Goal: Task Accomplishment & Management: Use online tool/utility

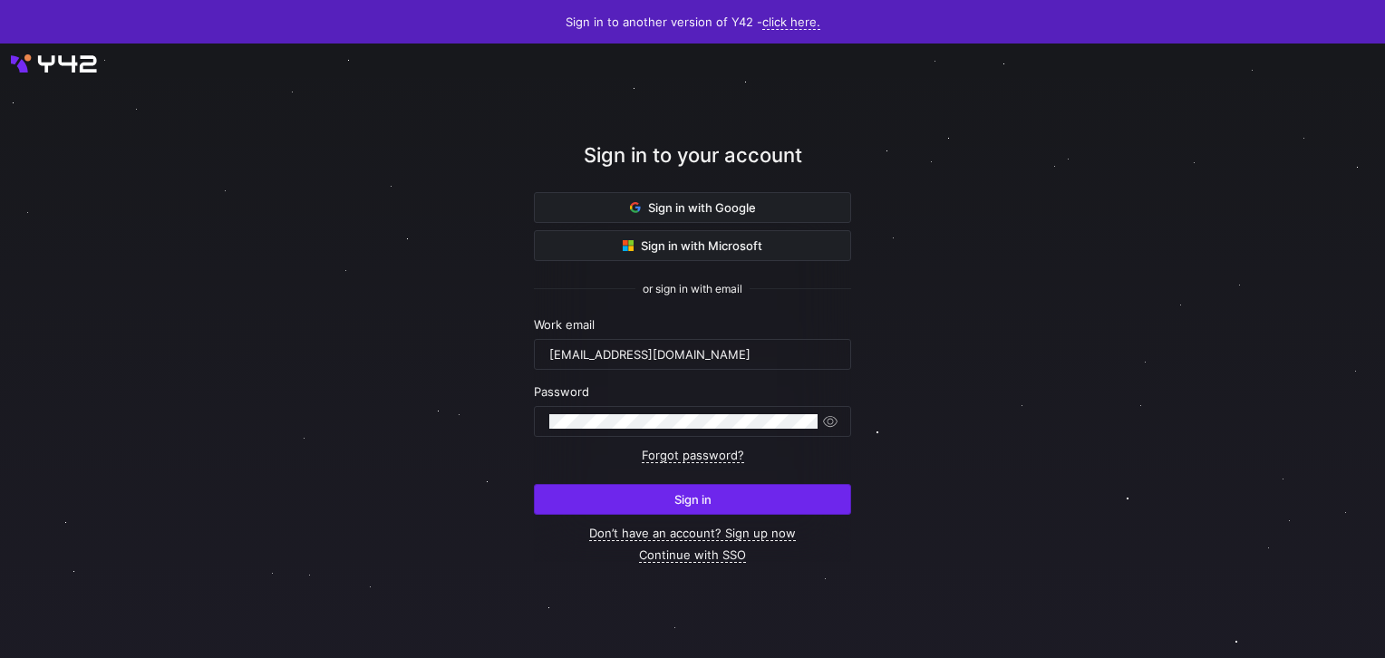
click at [723, 488] on span "submit" at bounding box center [692, 499] width 315 height 29
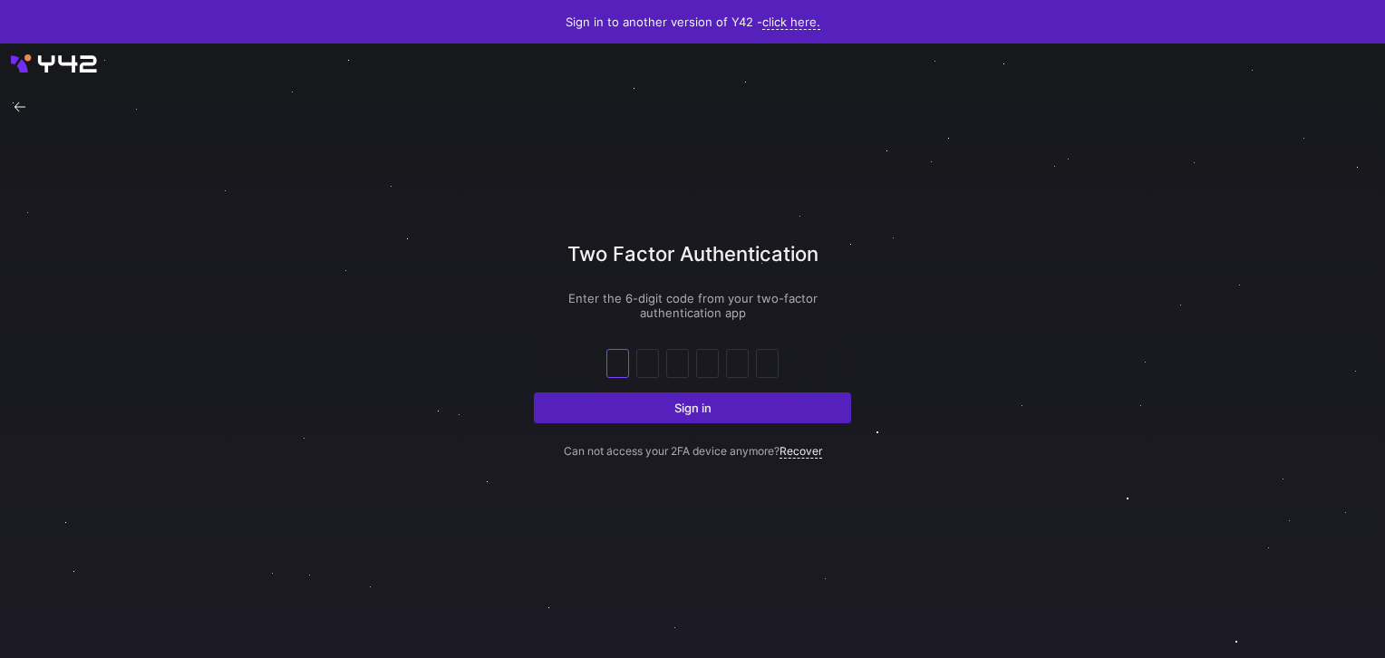
type input "3"
type input "8"
type input "3"
type input "7"
type input "9"
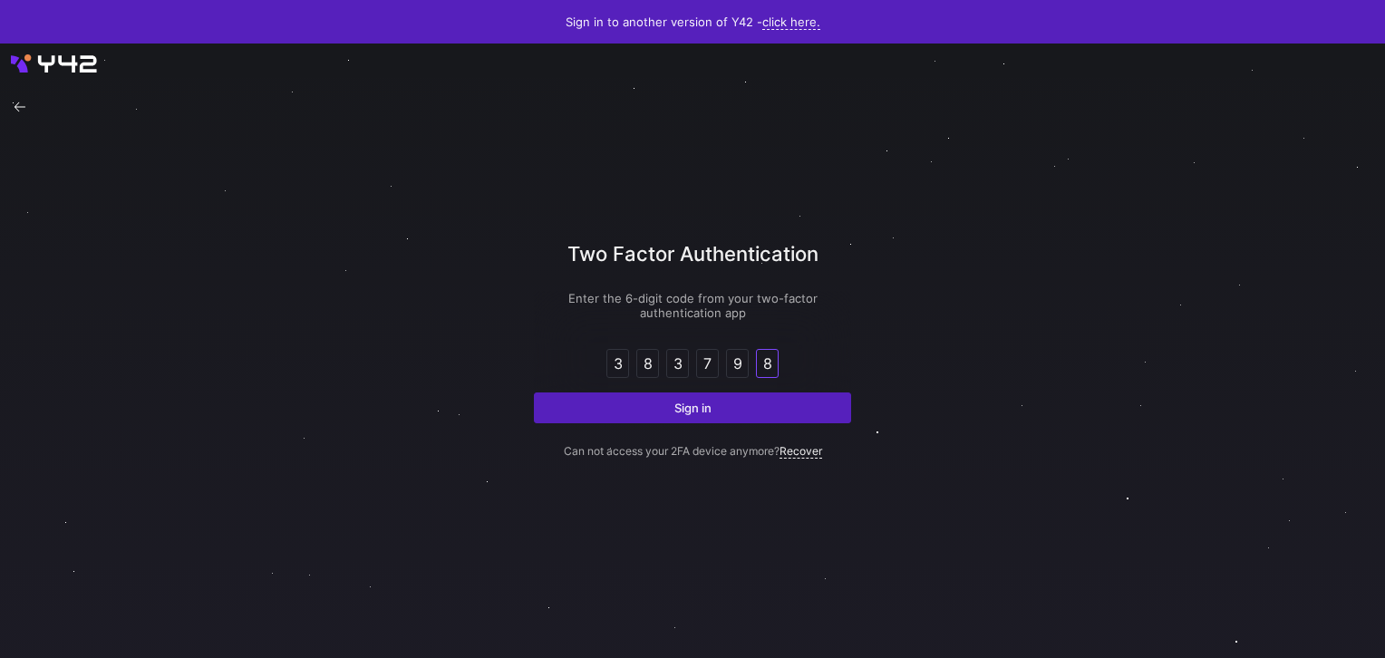
type input "8"
click at [534, 393] on button "Sign in" at bounding box center [692, 408] width 317 height 31
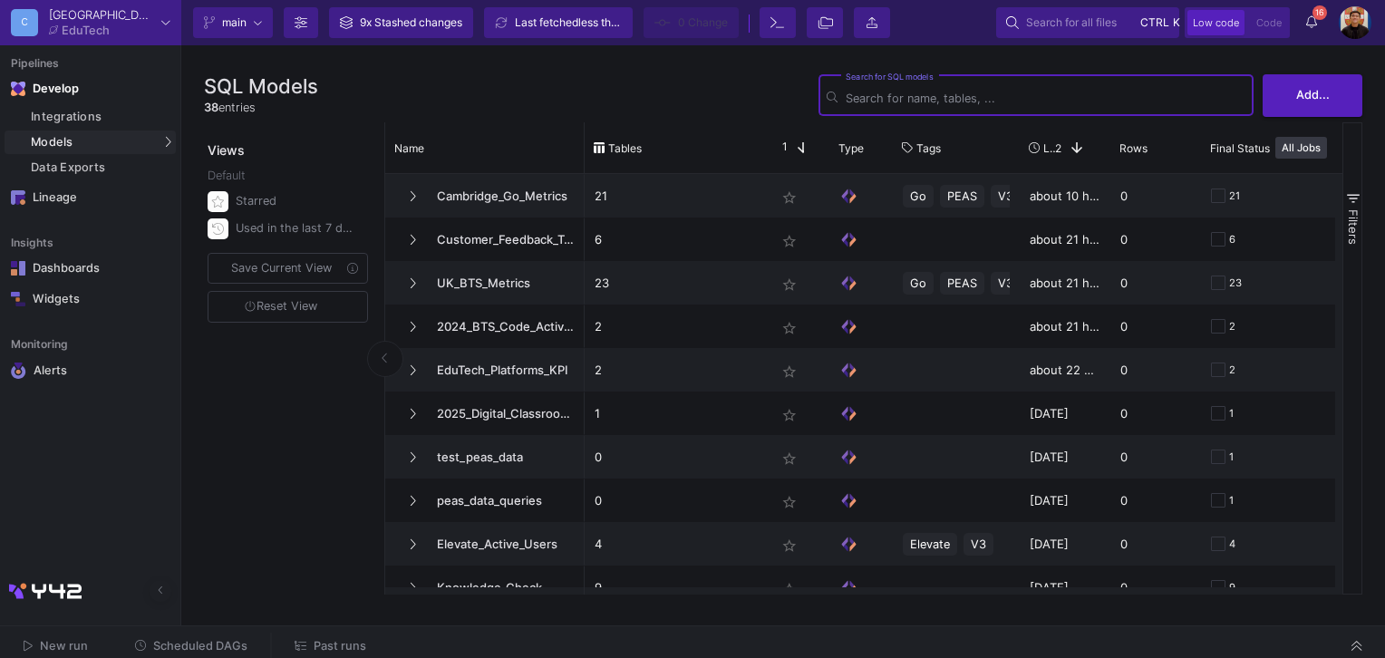
click at [327, 640] on span "Past runs" at bounding box center [340, 646] width 53 height 14
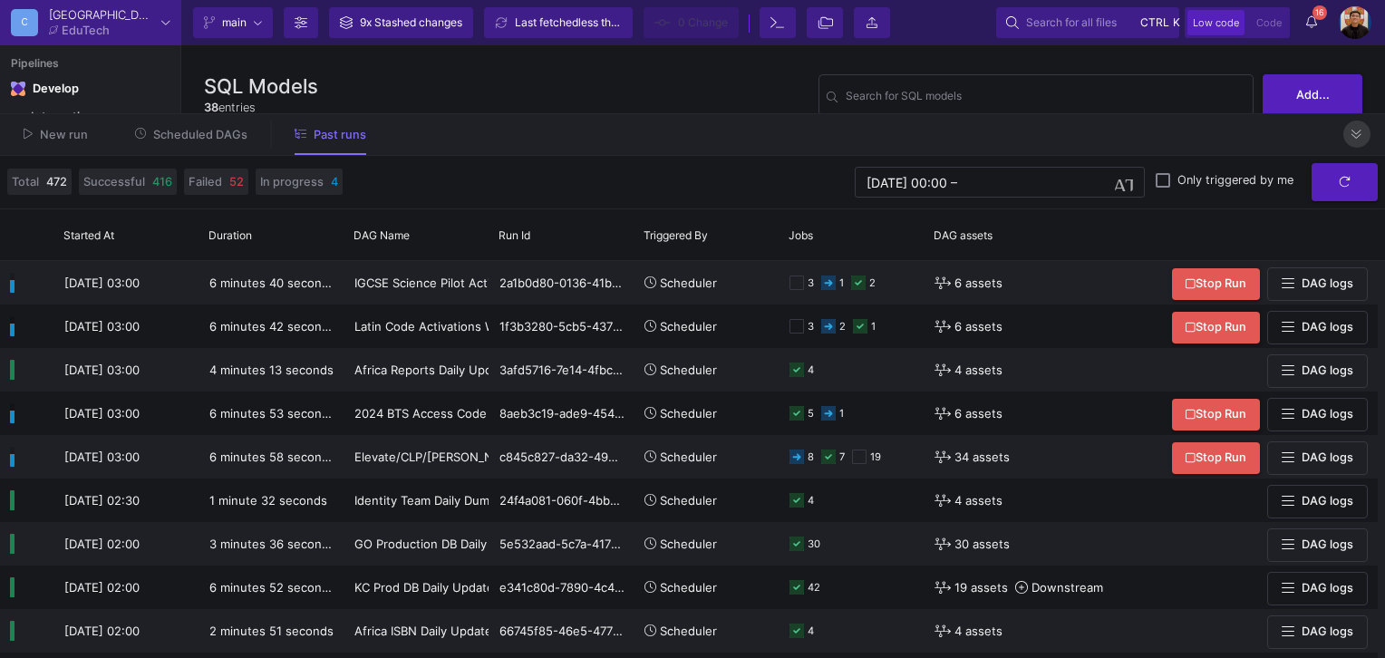
click at [1352, 141] on button at bounding box center [1357, 134] width 27 height 27
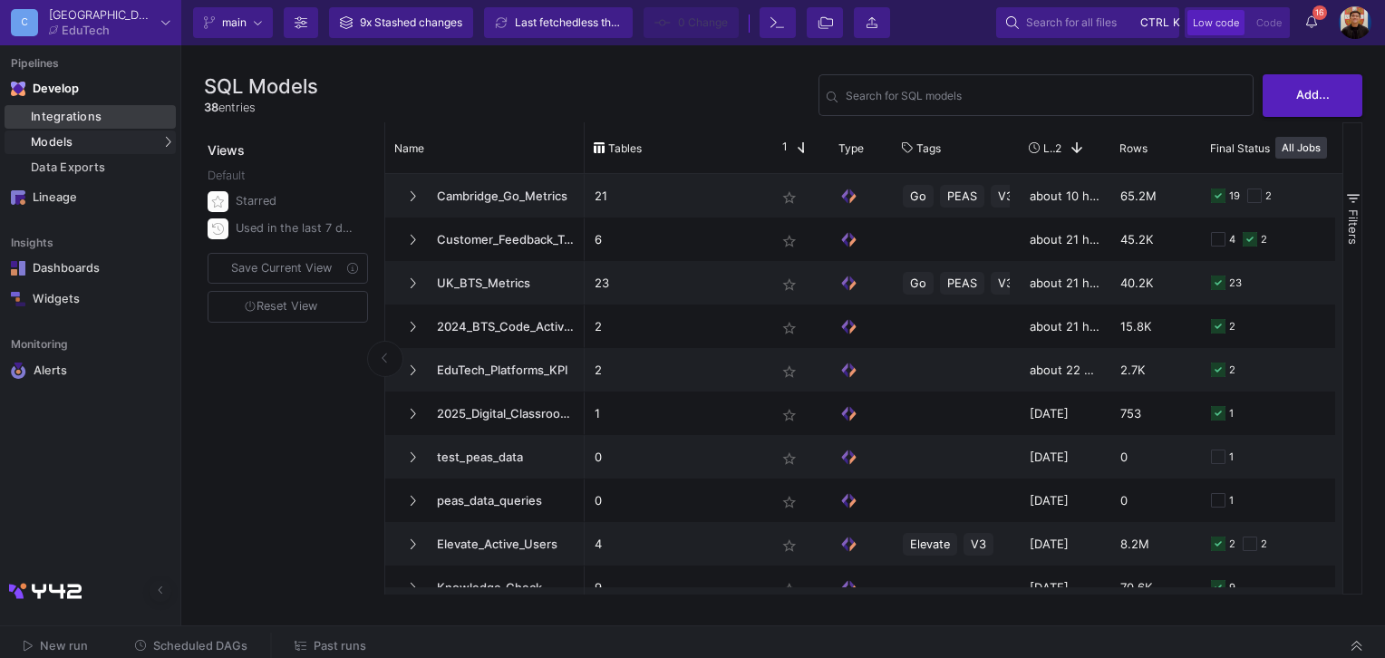
click at [77, 118] on div "Integrations" at bounding box center [101, 117] width 141 height 15
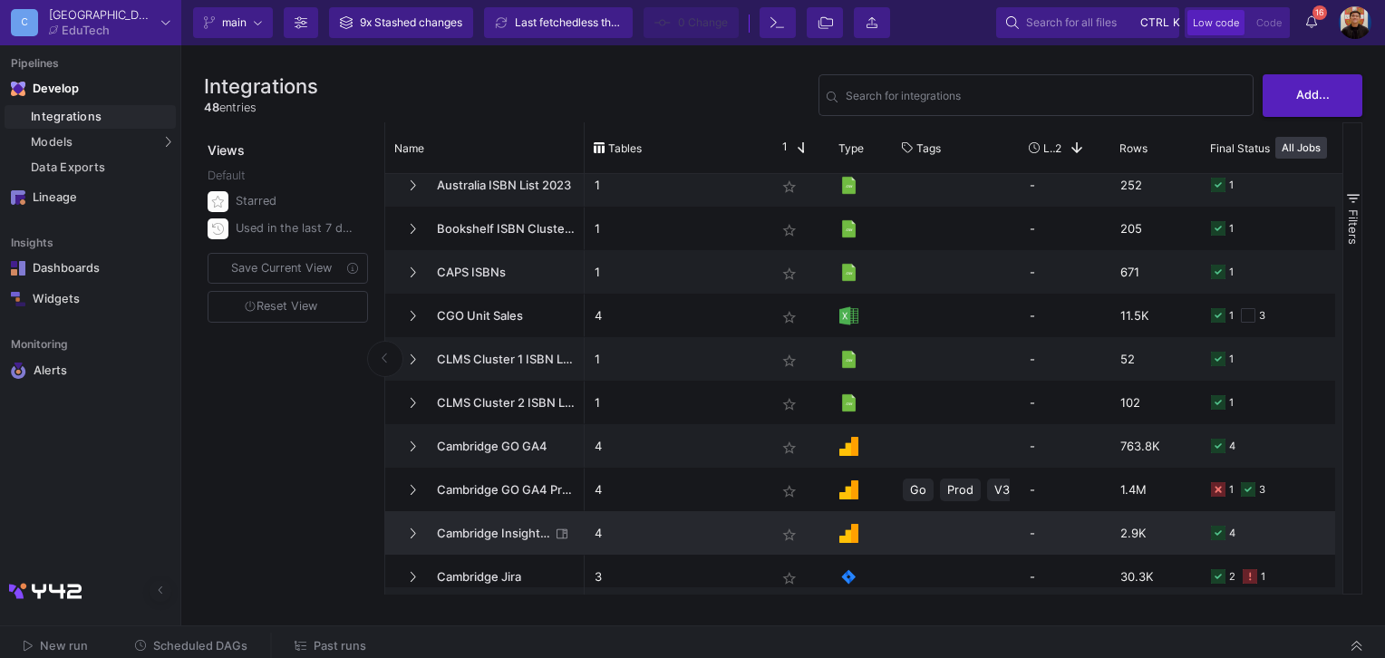
click at [685, 540] on p "4" at bounding box center [675, 533] width 161 height 43
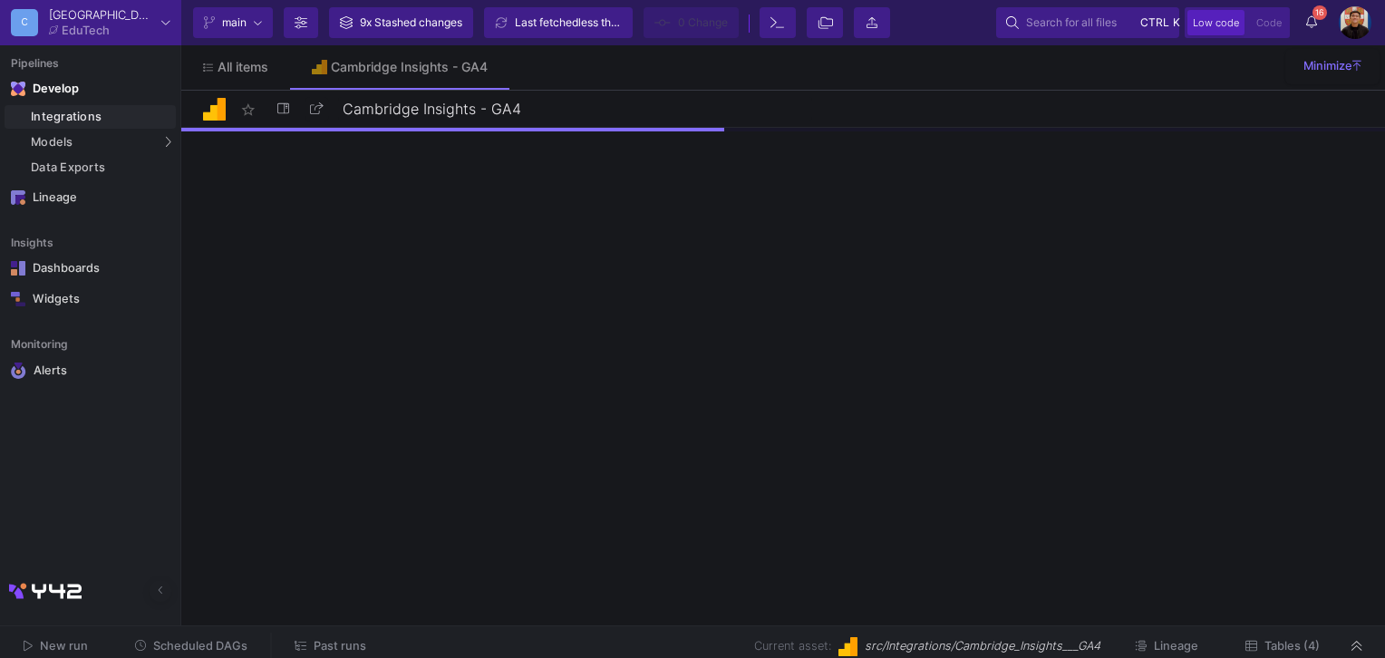
click at [1274, 651] on span "Tables (4)" at bounding box center [1292, 646] width 55 height 14
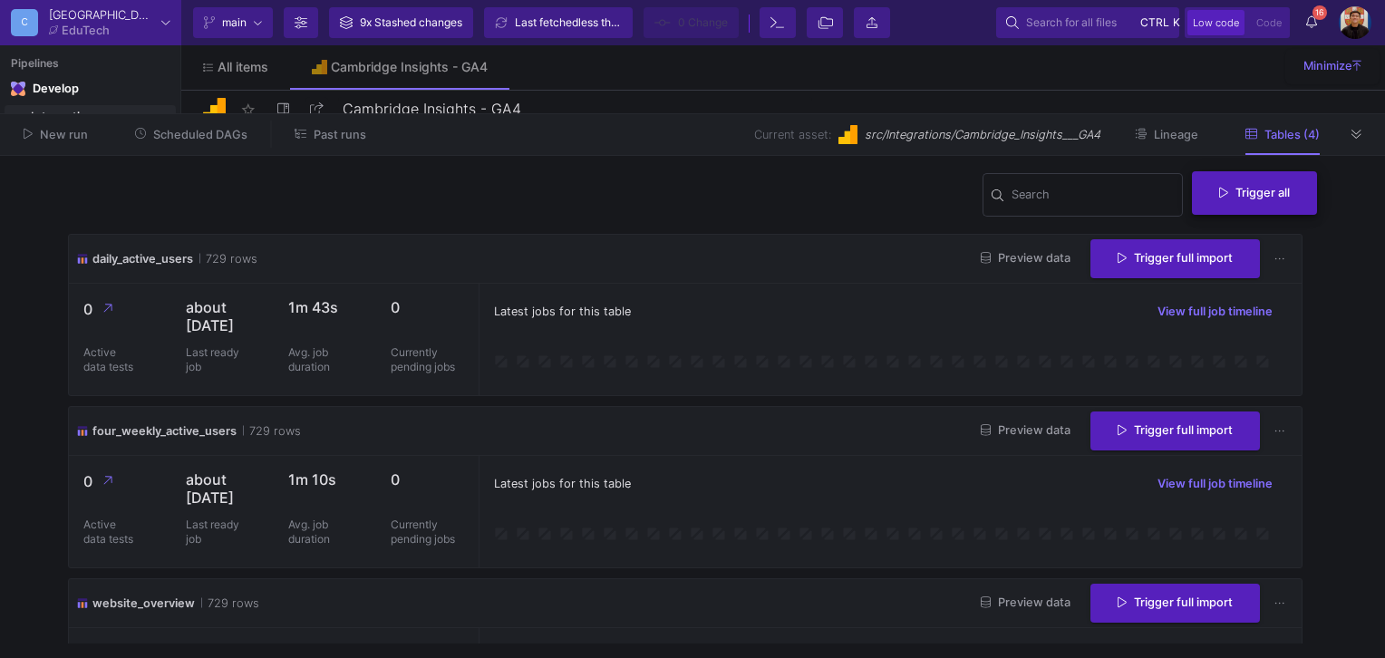
click at [1247, 189] on span "Trigger all" at bounding box center [1254, 193] width 71 height 14
click at [762, 344] on div at bounding box center [692, 329] width 1385 height 658
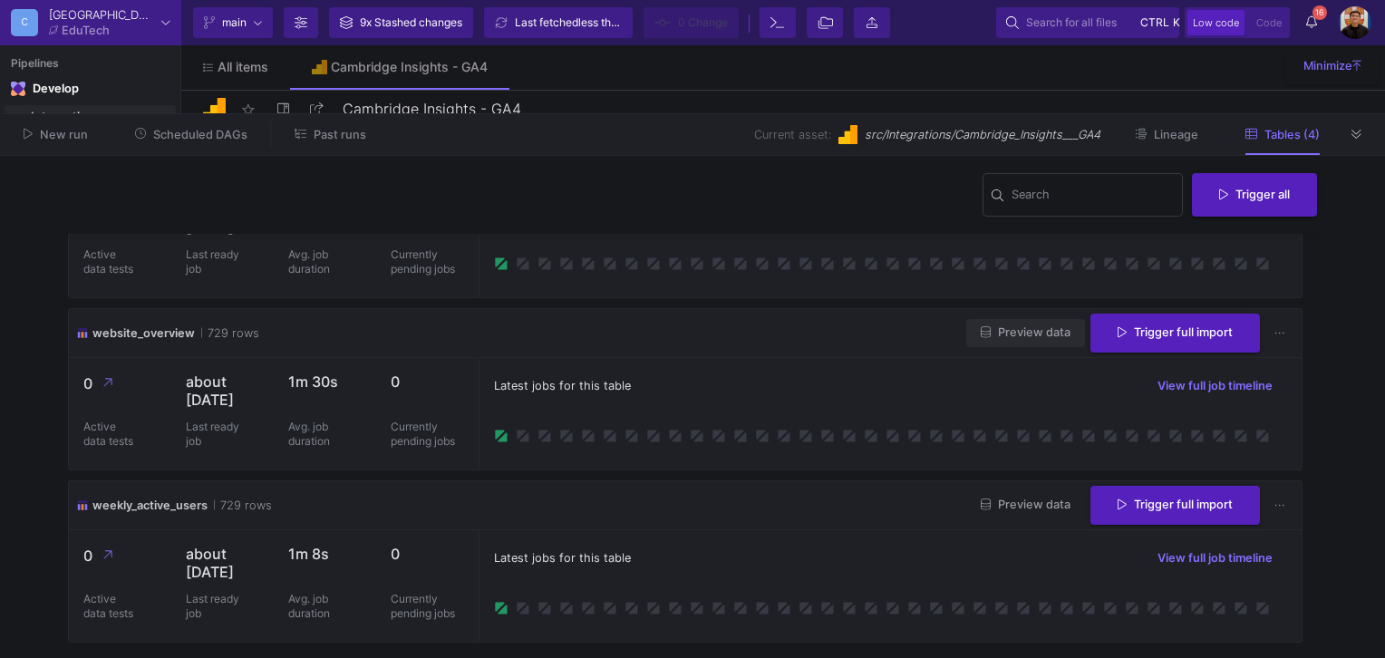
click at [1005, 325] on span "Preview data" at bounding box center [1026, 332] width 90 height 14
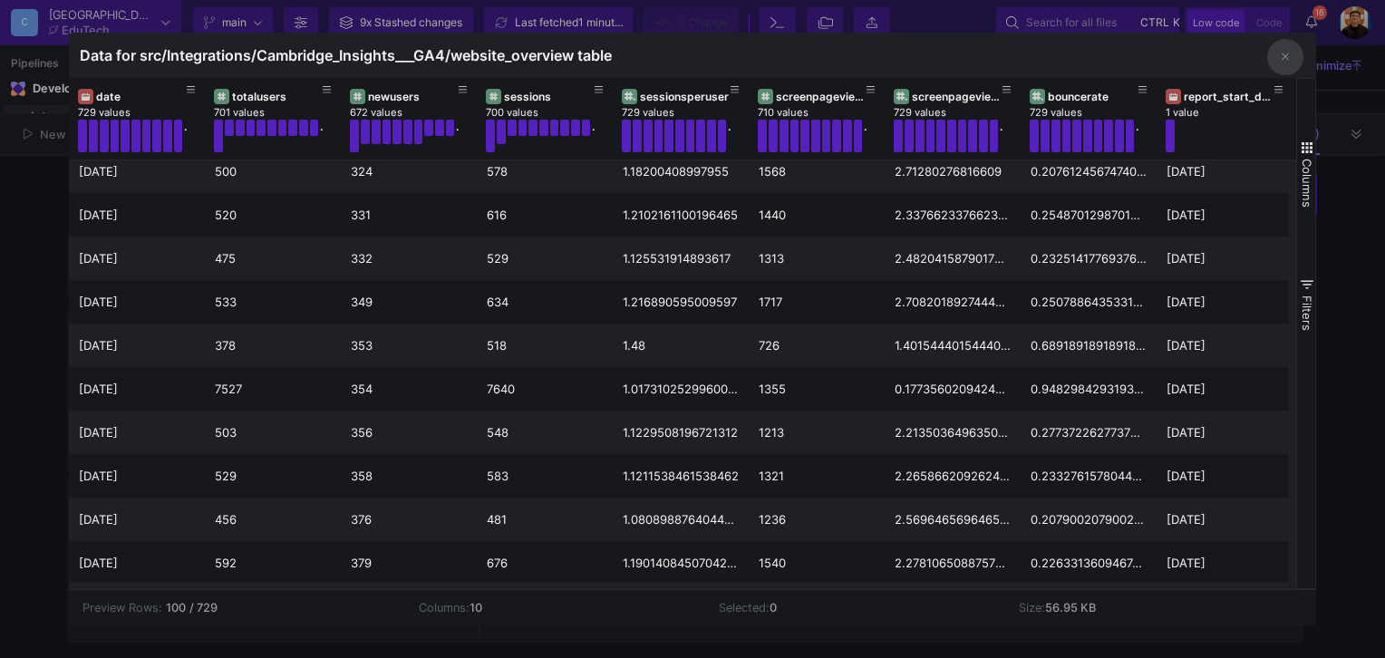
click at [17, 251] on div at bounding box center [692, 329] width 1385 height 658
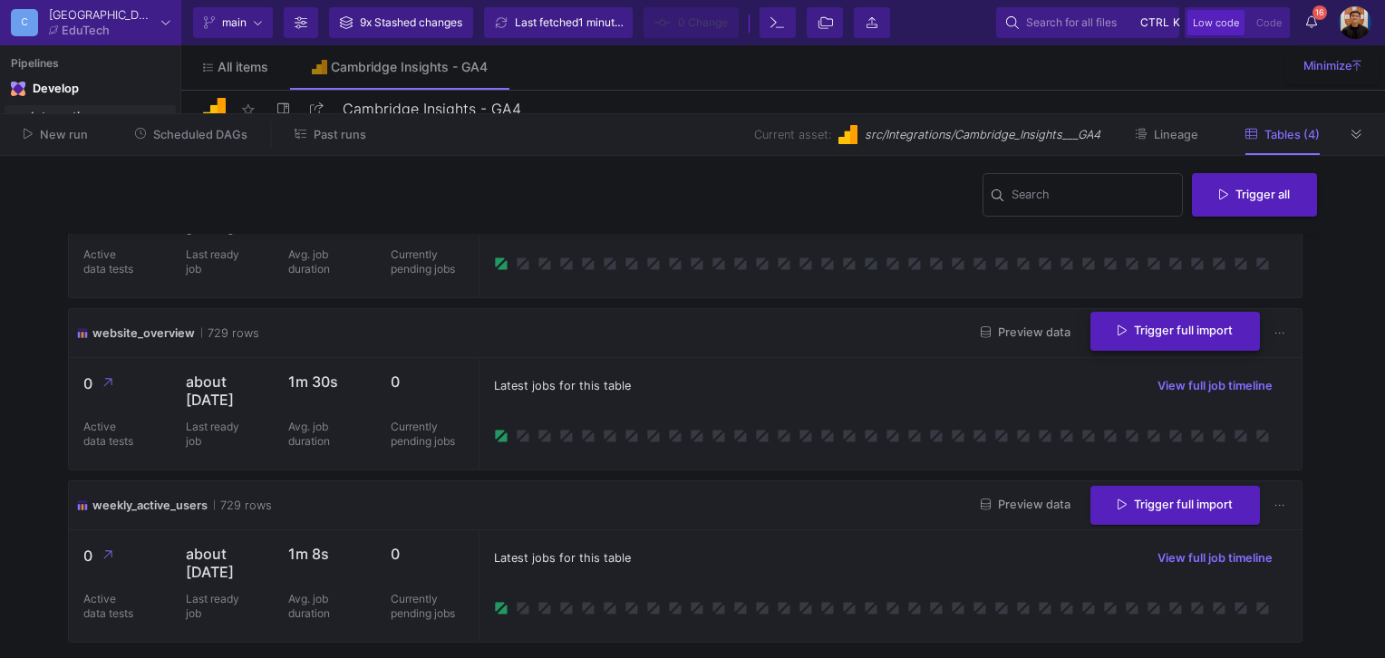
click at [1121, 312] on button "Trigger full import" at bounding box center [1176, 331] width 170 height 39
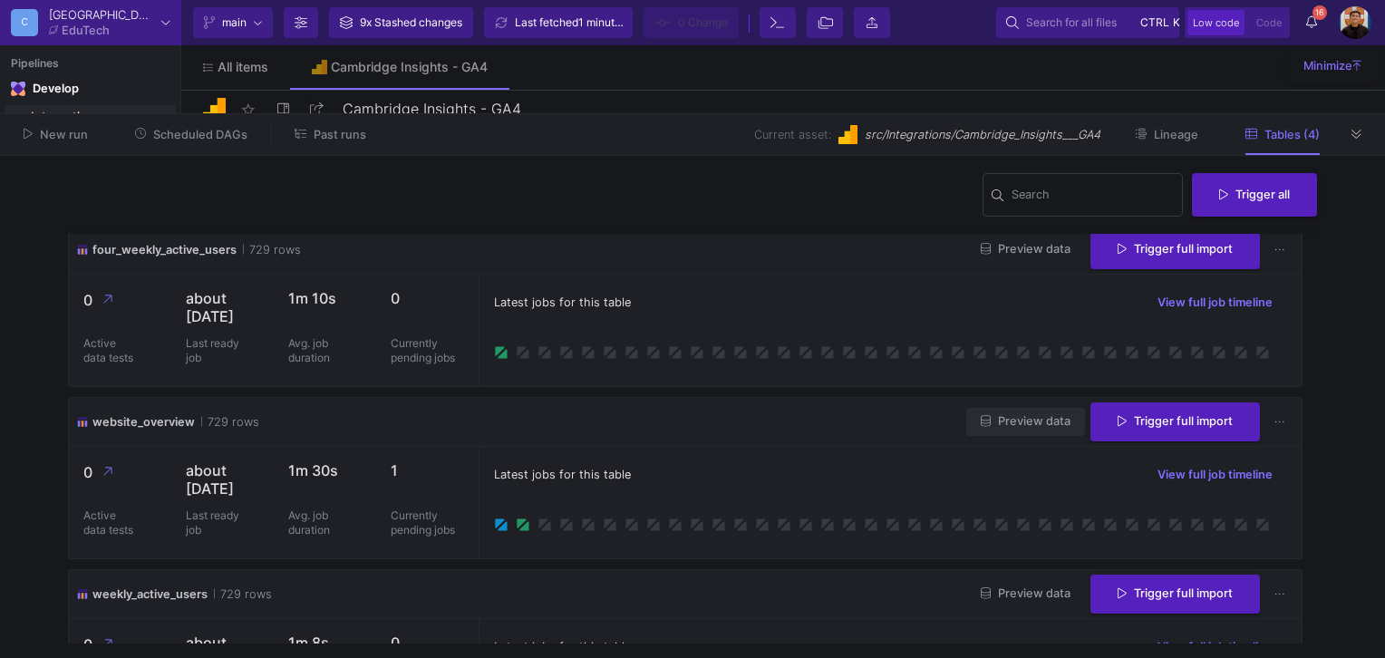
click at [1044, 436] on button "Preview data" at bounding box center [1025, 422] width 119 height 28
